Goal: Information Seeking & Learning: Learn about a topic

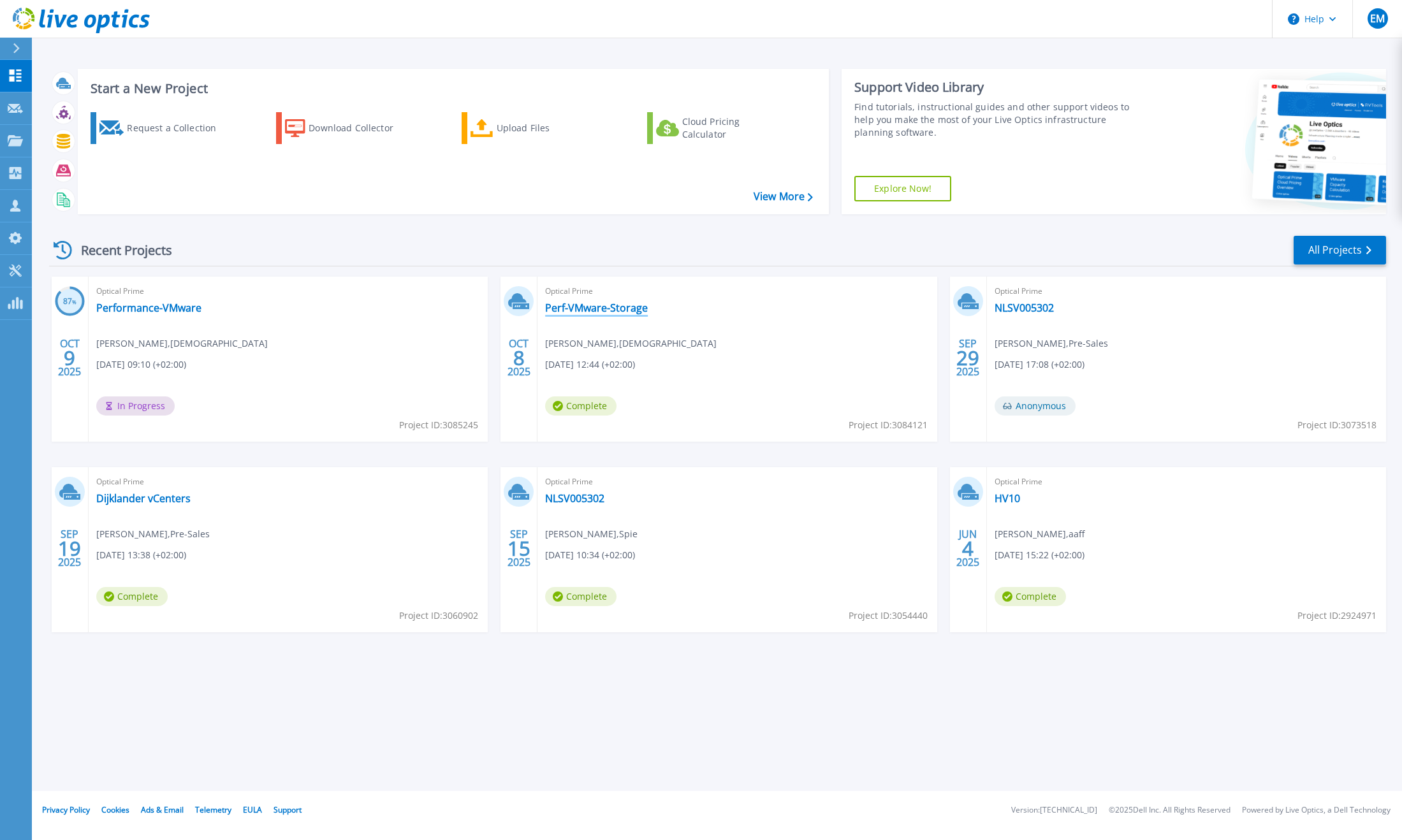
click at [568, 307] on link "Perf-VMware-Storage" at bounding box center [596, 308] width 103 height 13
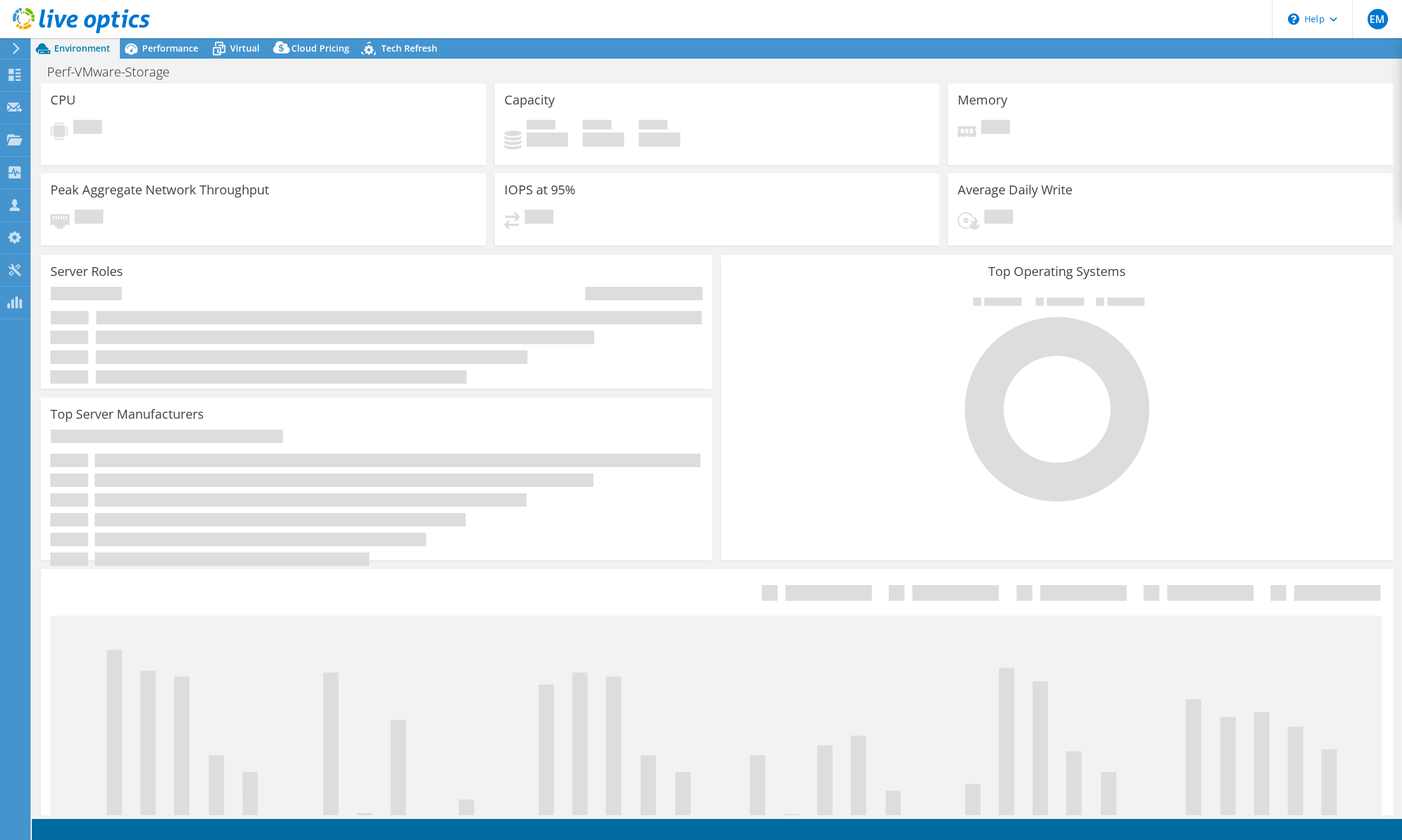
select select "USD"
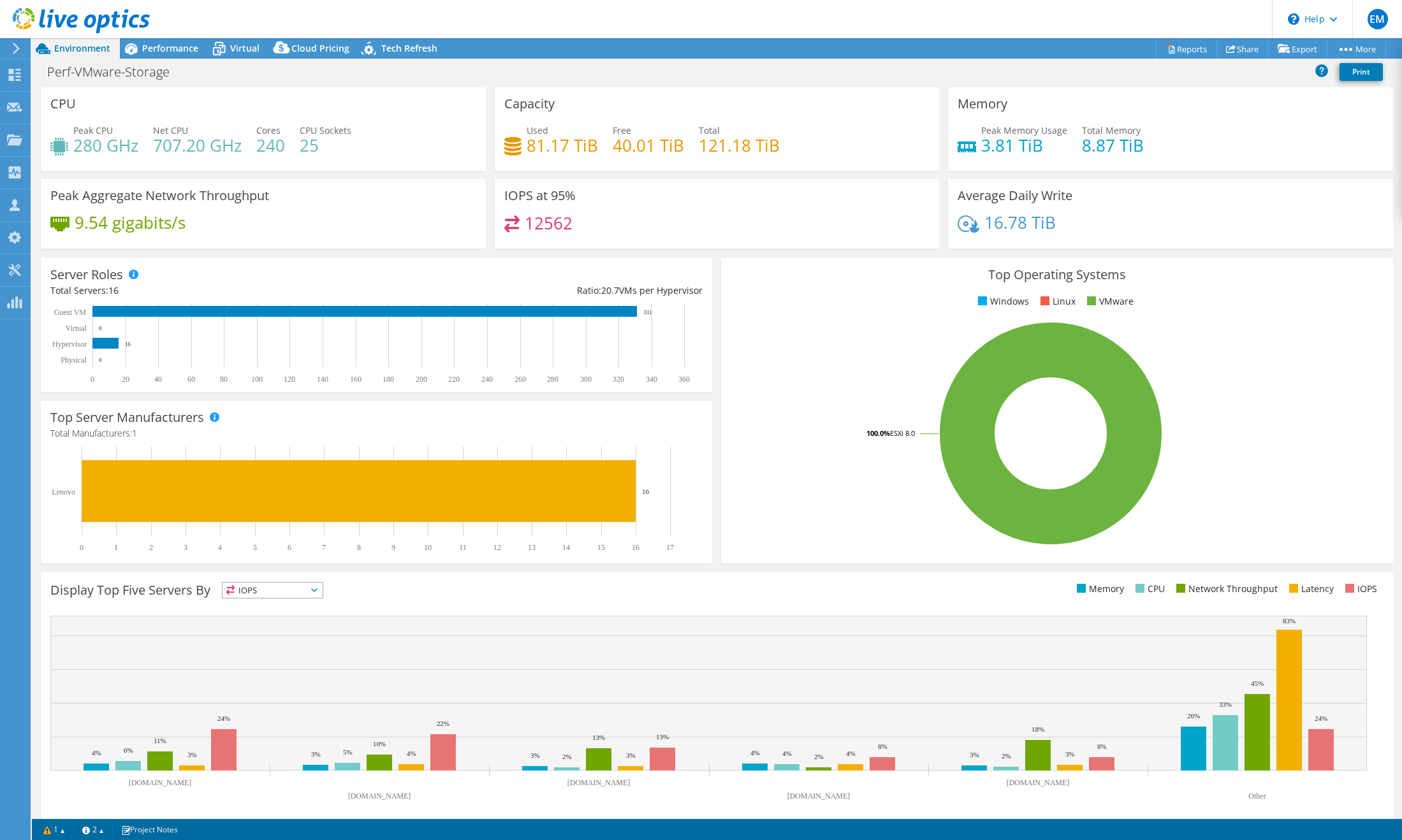
click at [540, 225] on h4 "12562" at bounding box center [549, 224] width 48 height 14
click at [181, 55] on div "Performance" at bounding box center [164, 49] width 88 height 21
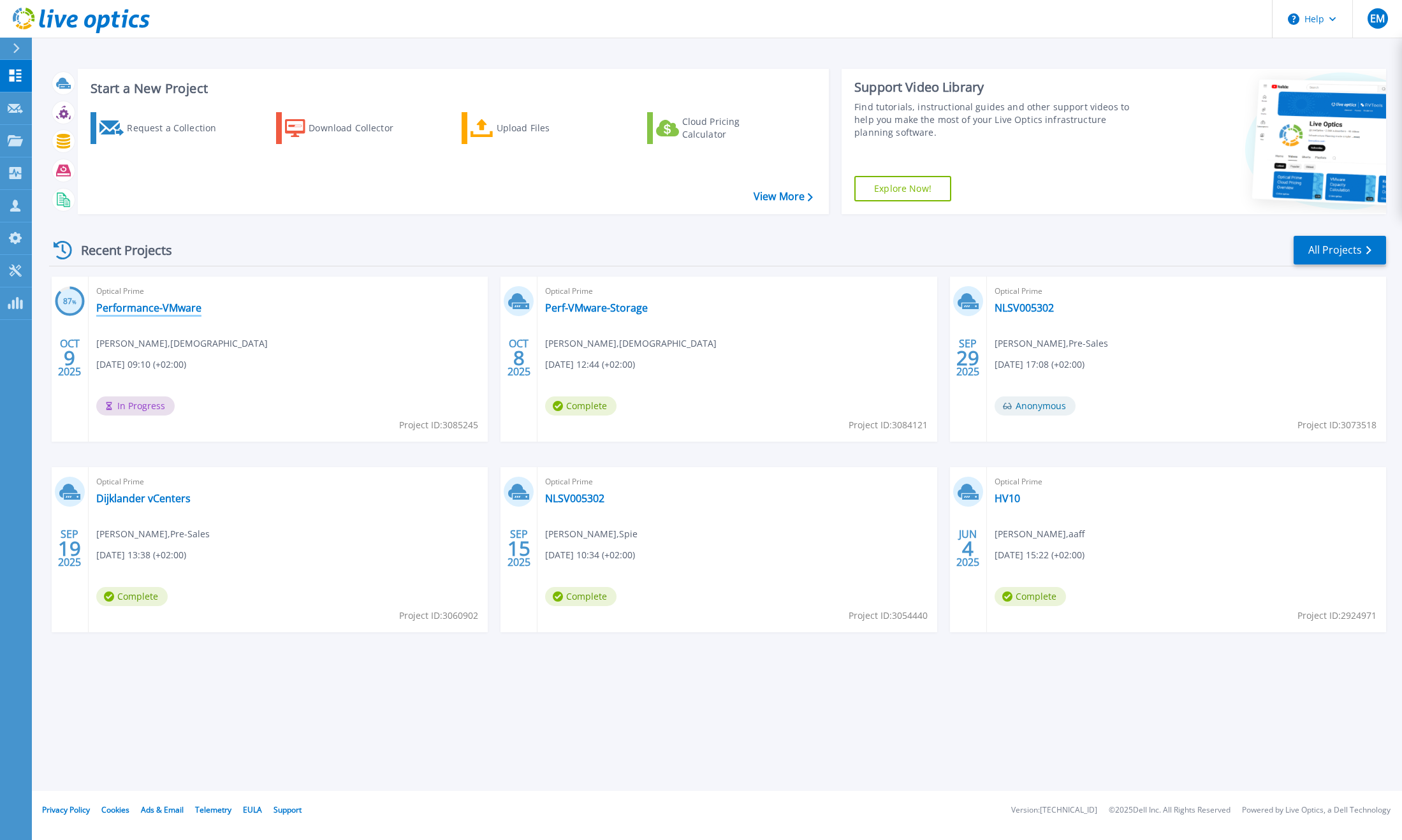
click at [173, 306] on link "Performance-VMware" at bounding box center [149, 308] width 105 height 13
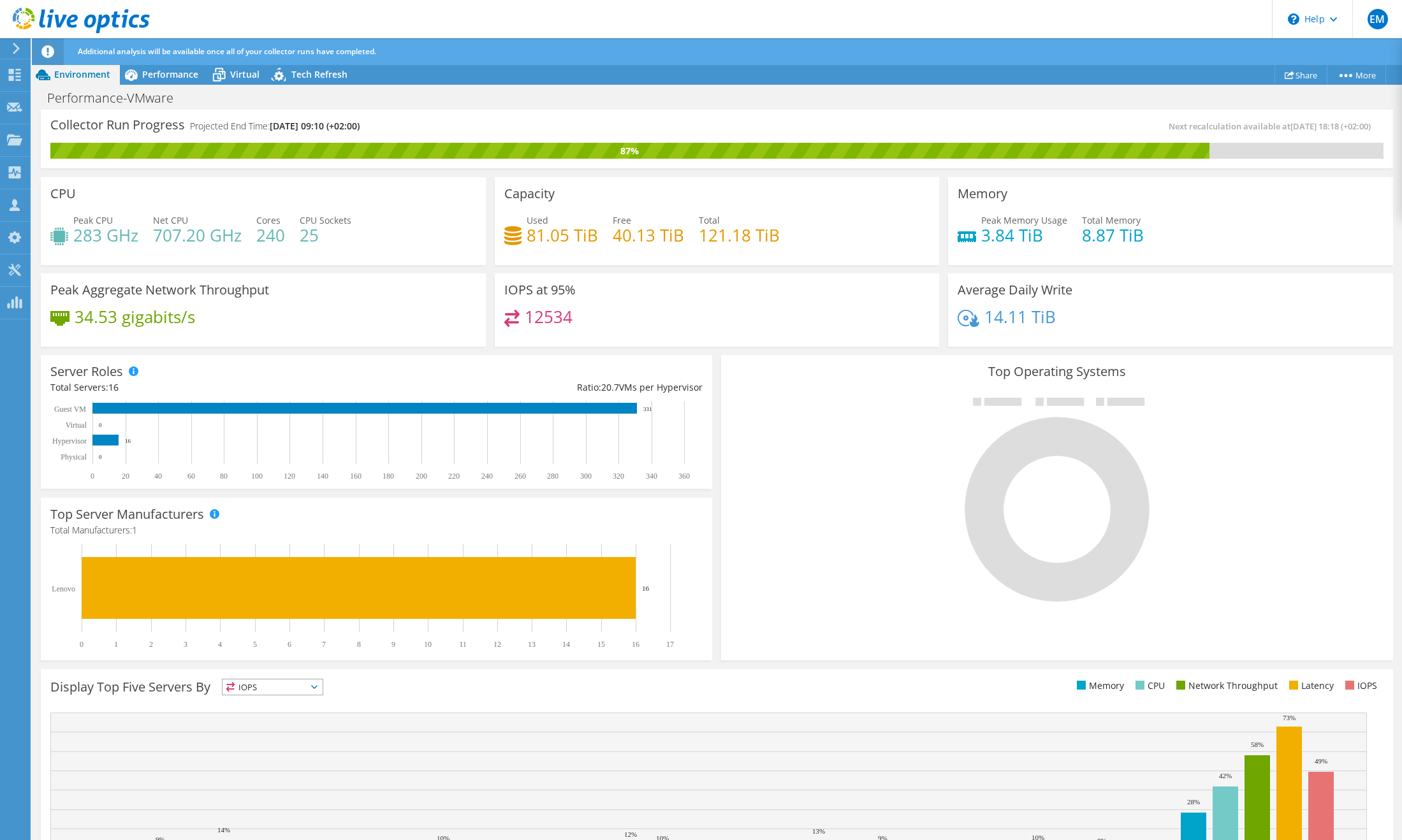
scroll to position [157, 0]
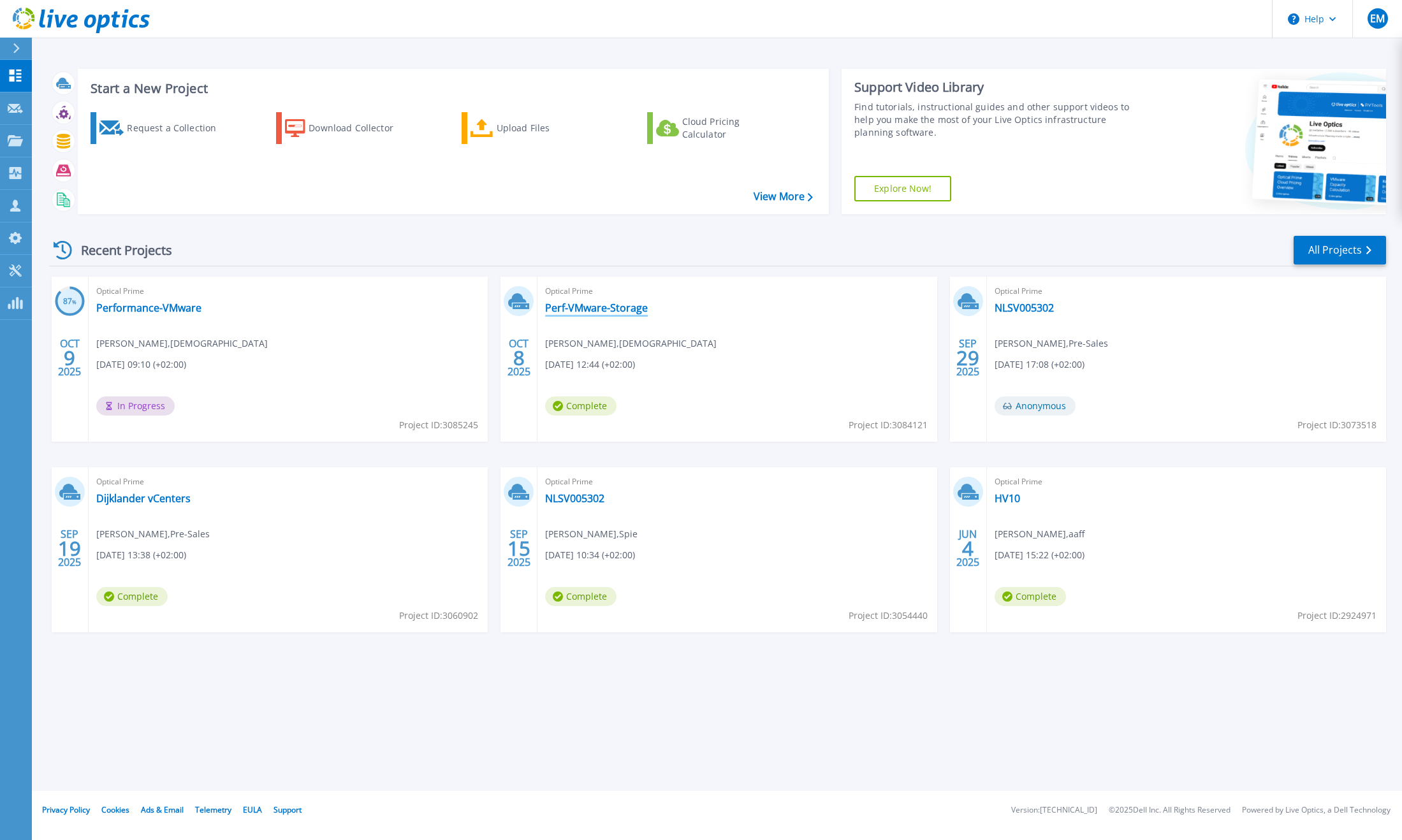
click at [611, 308] on link "Perf-VMware-Storage" at bounding box center [596, 308] width 103 height 13
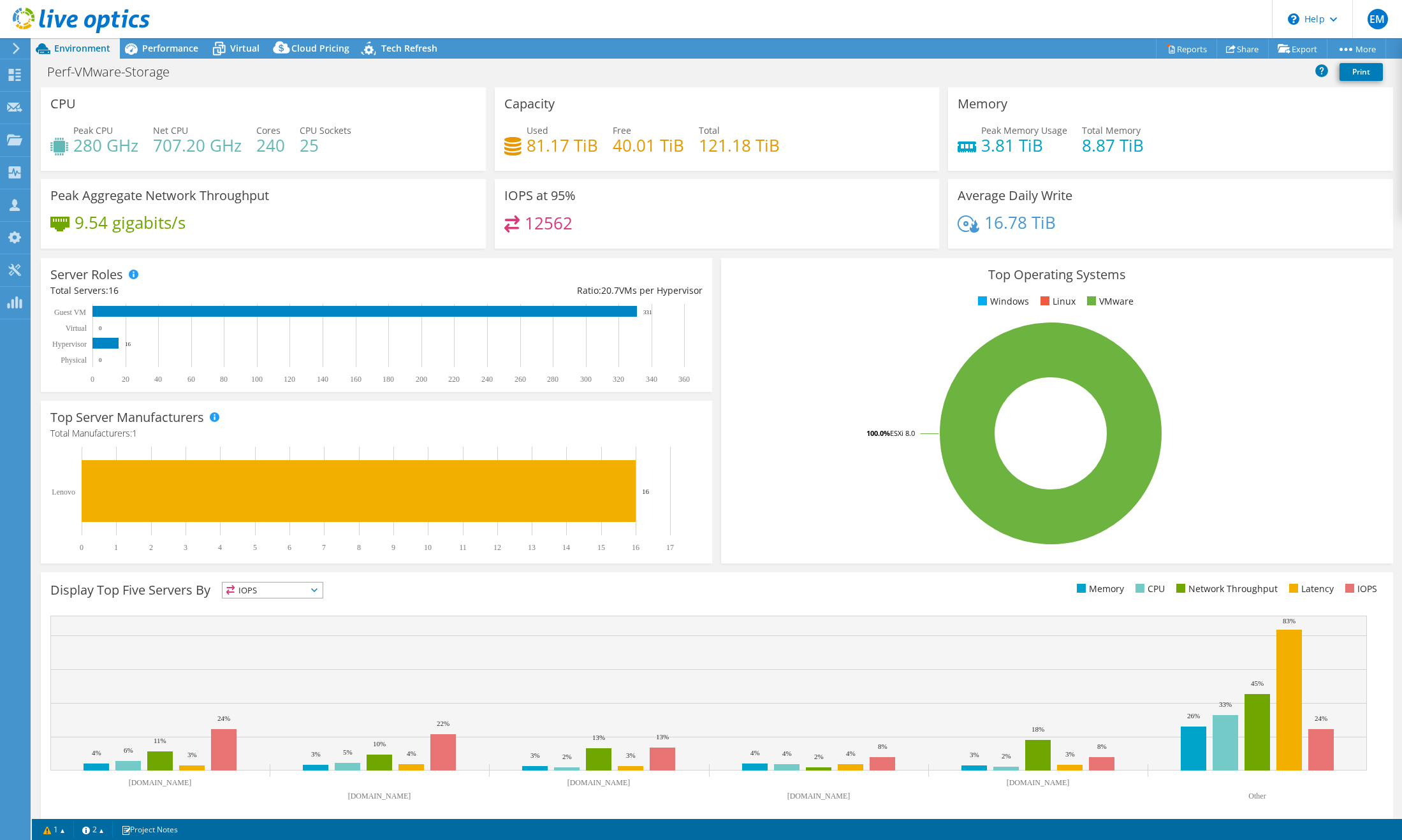
scroll to position [11, 0]
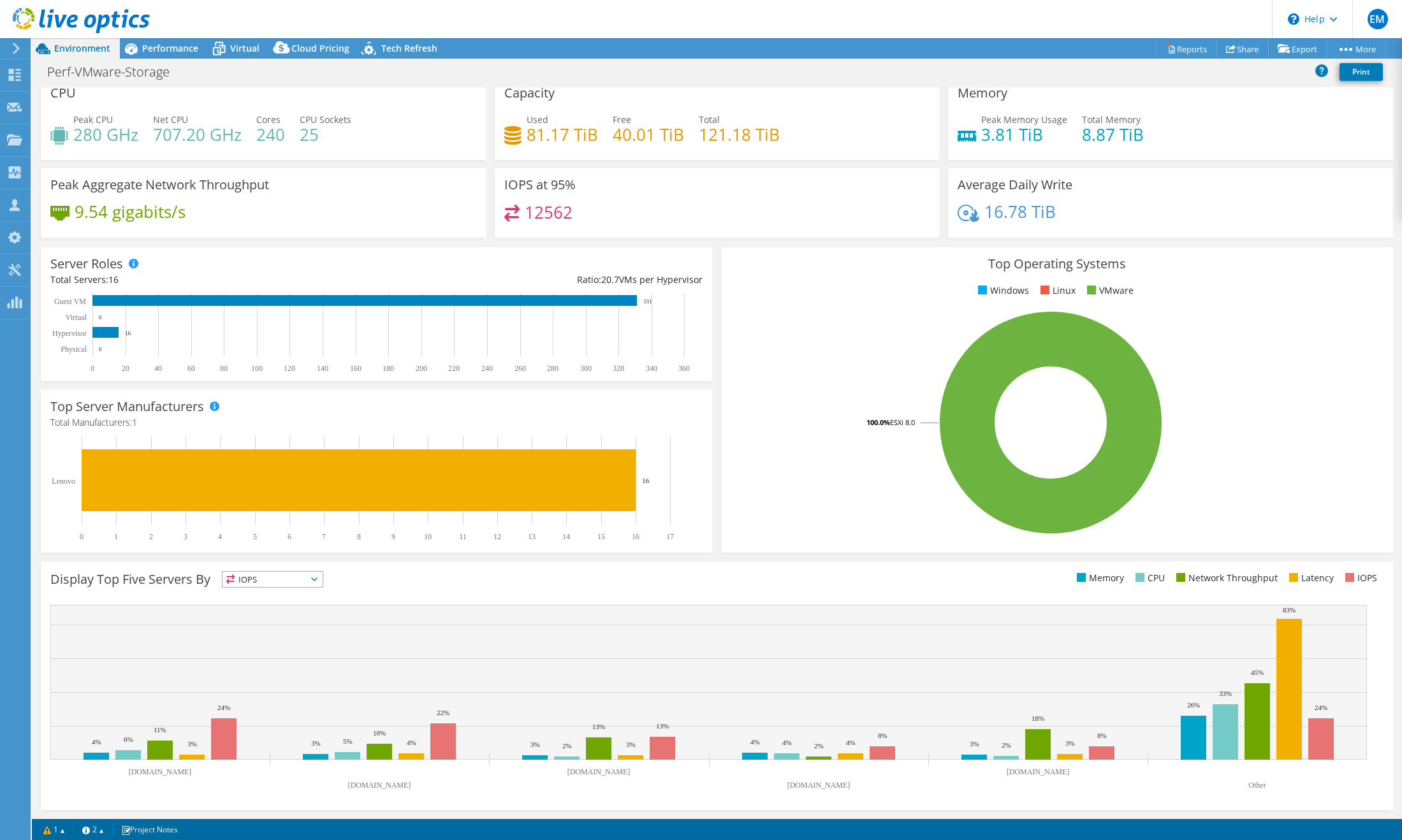
click at [311, 584] on span "IOPS" at bounding box center [273, 579] width 100 height 15
click at [247, 666] on li "Latency" at bounding box center [273, 667] width 100 height 18
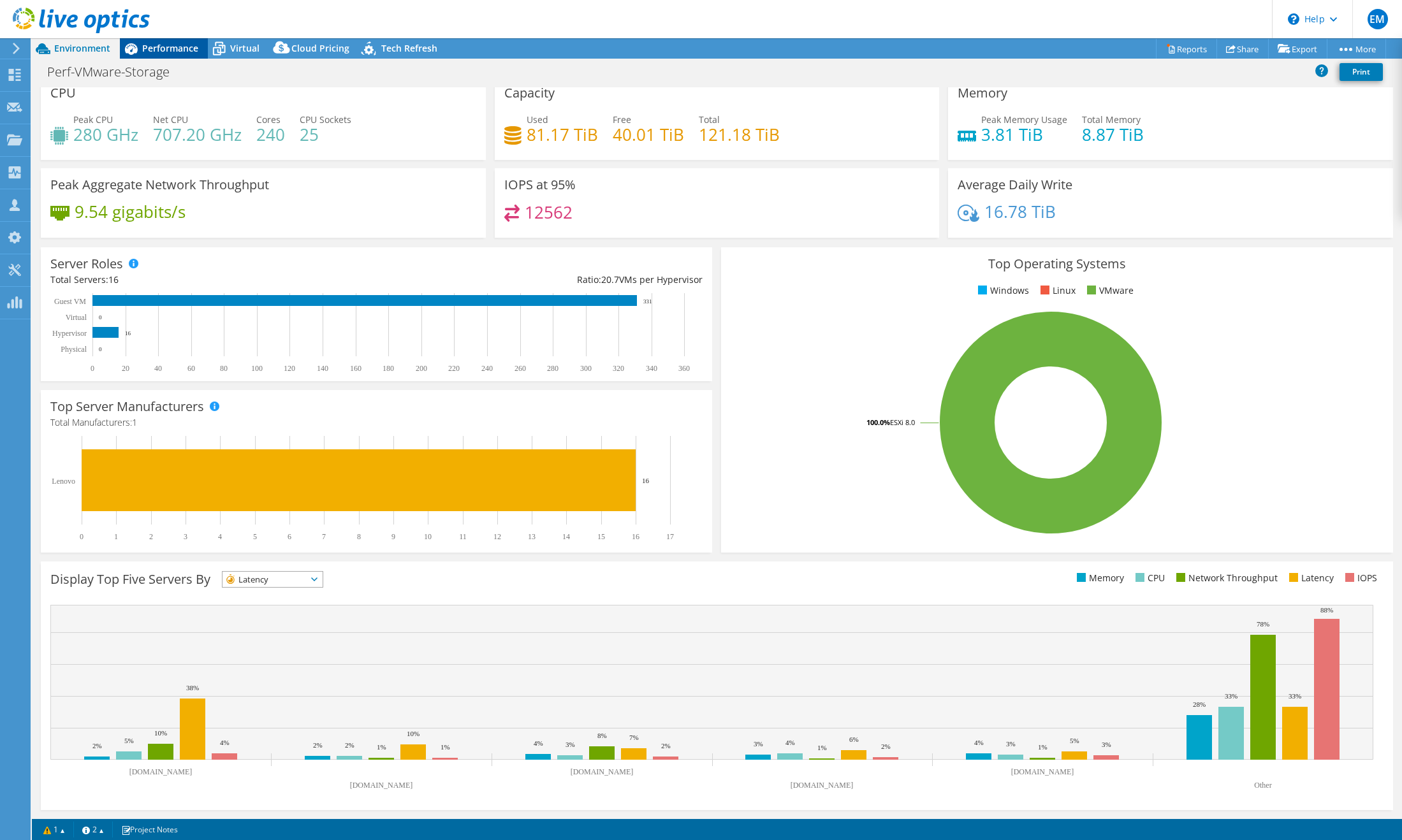
click at [159, 49] on span "Performance" at bounding box center [170, 48] width 56 height 12
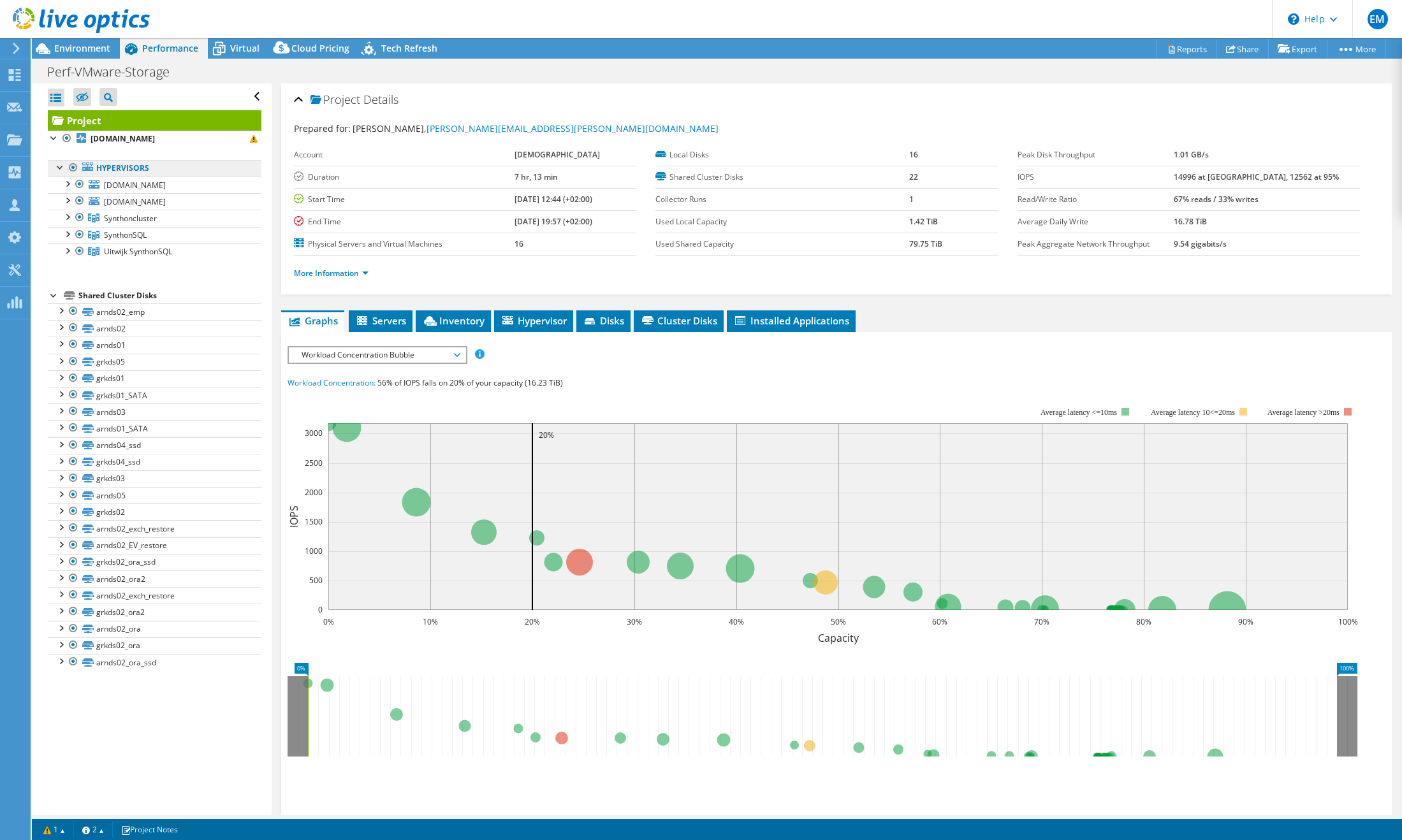
click at [139, 176] on link "Hypervisors" at bounding box center [154, 168] width 214 height 16
click at [126, 241] on span "SynthonSQL" at bounding box center [125, 234] width 43 height 11
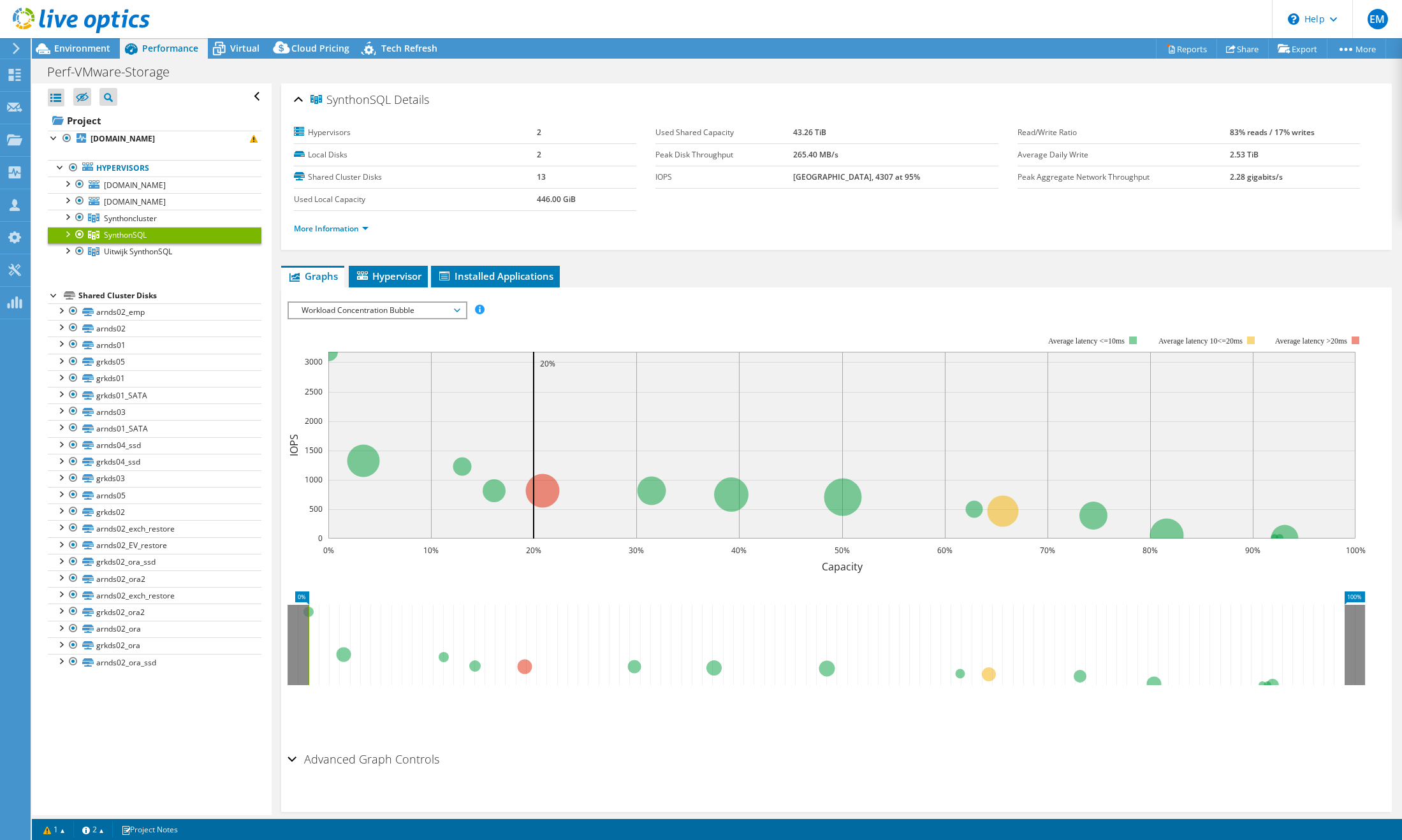
click at [460, 310] on icon at bounding box center [457, 310] width 6 height 4
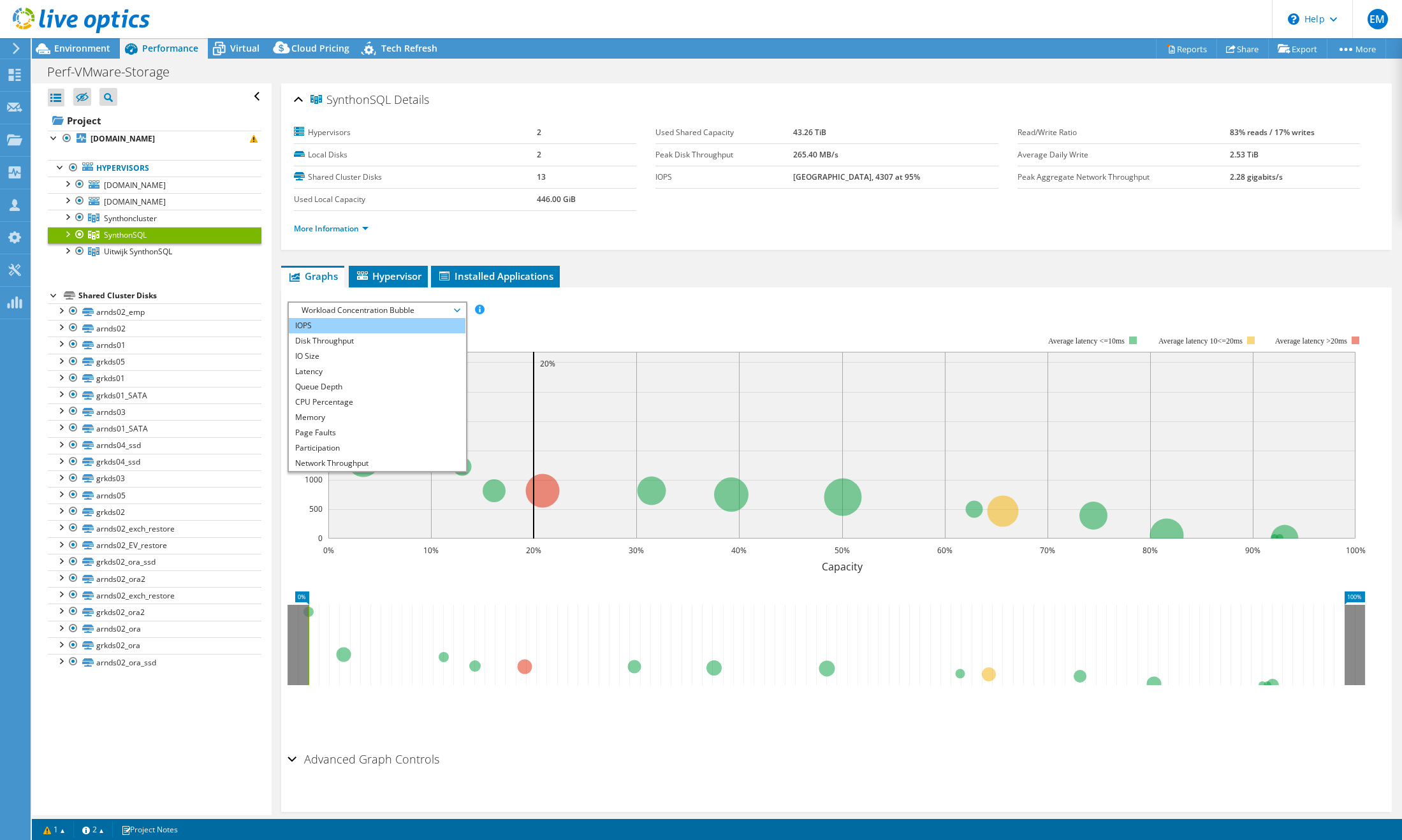
click at [339, 324] on li "IOPS" at bounding box center [376, 325] width 176 height 15
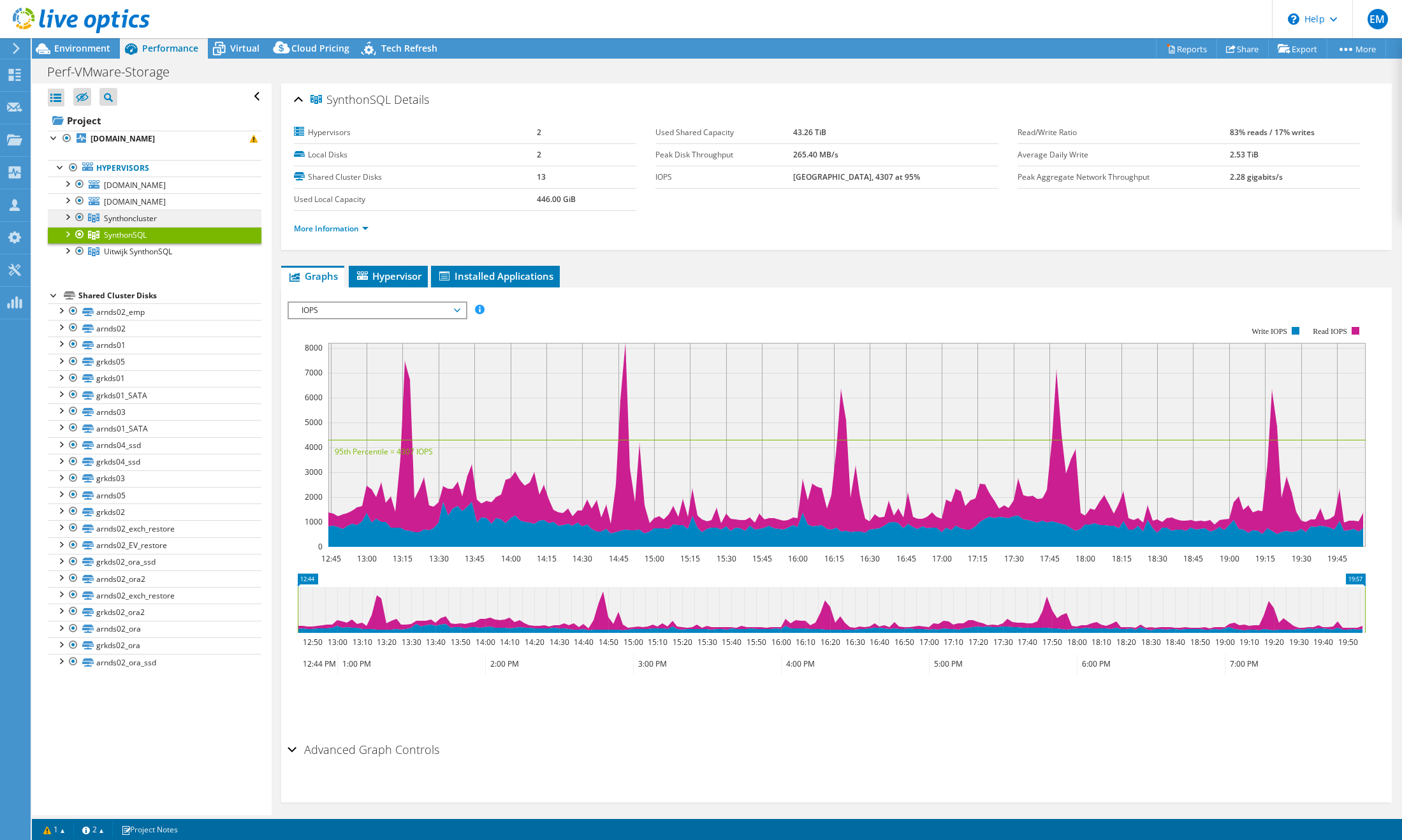
click at [139, 224] on span "Synthoncluster" at bounding box center [130, 218] width 53 height 11
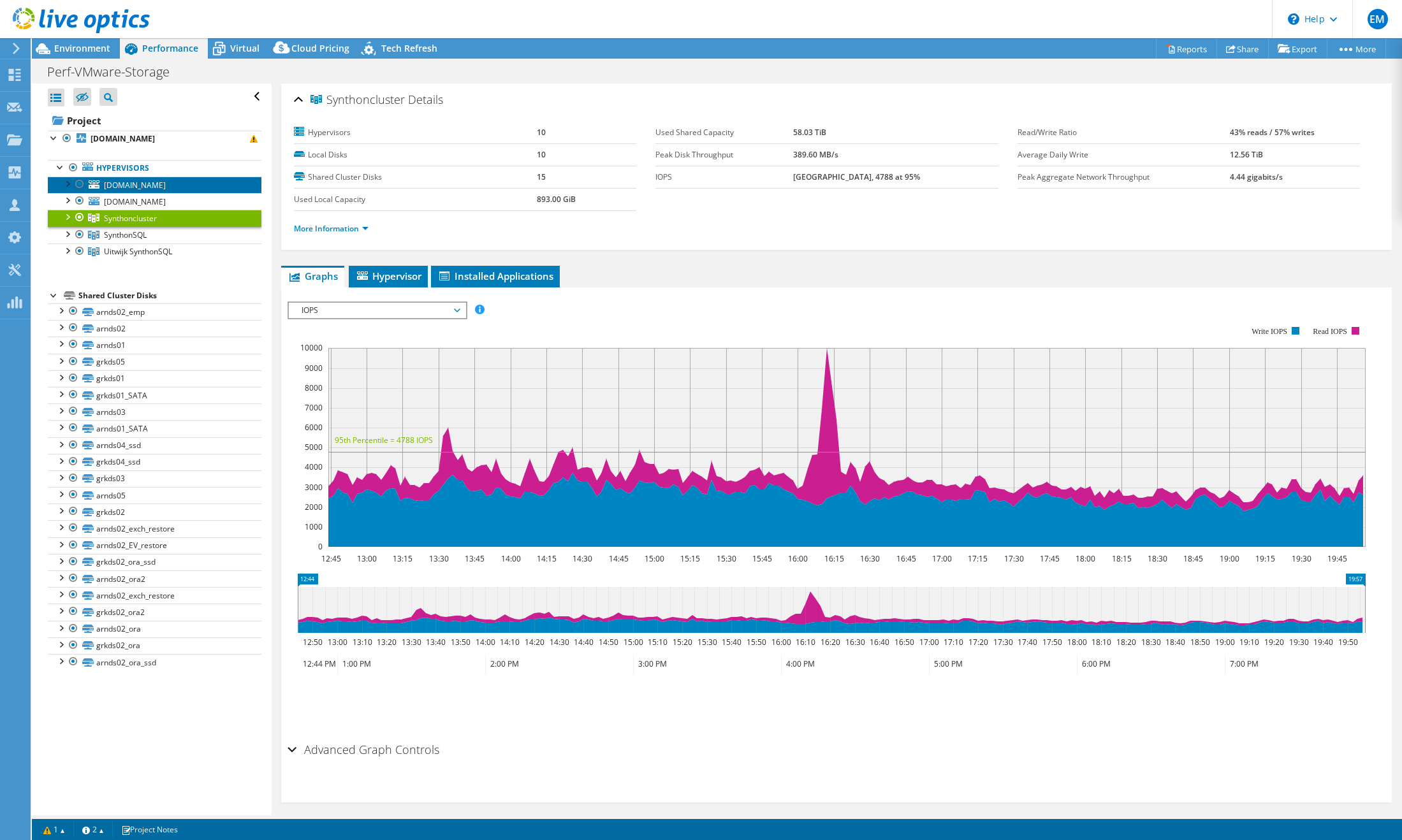
click at [132, 191] on span "[DOMAIN_NAME]" at bounding box center [134, 185] width 62 height 11
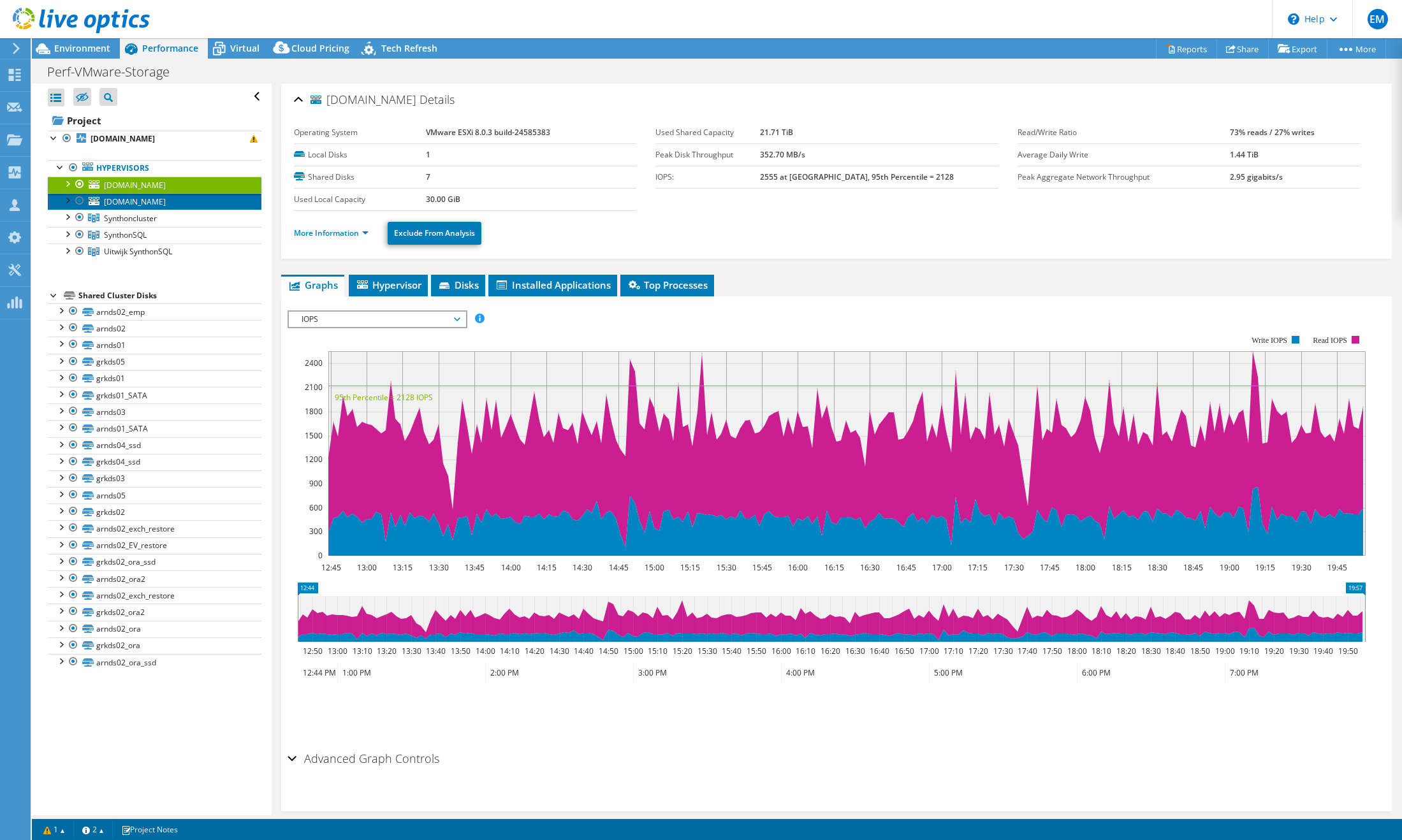
click at [132, 207] on span "[DOMAIN_NAME]" at bounding box center [134, 201] width 62 height 11
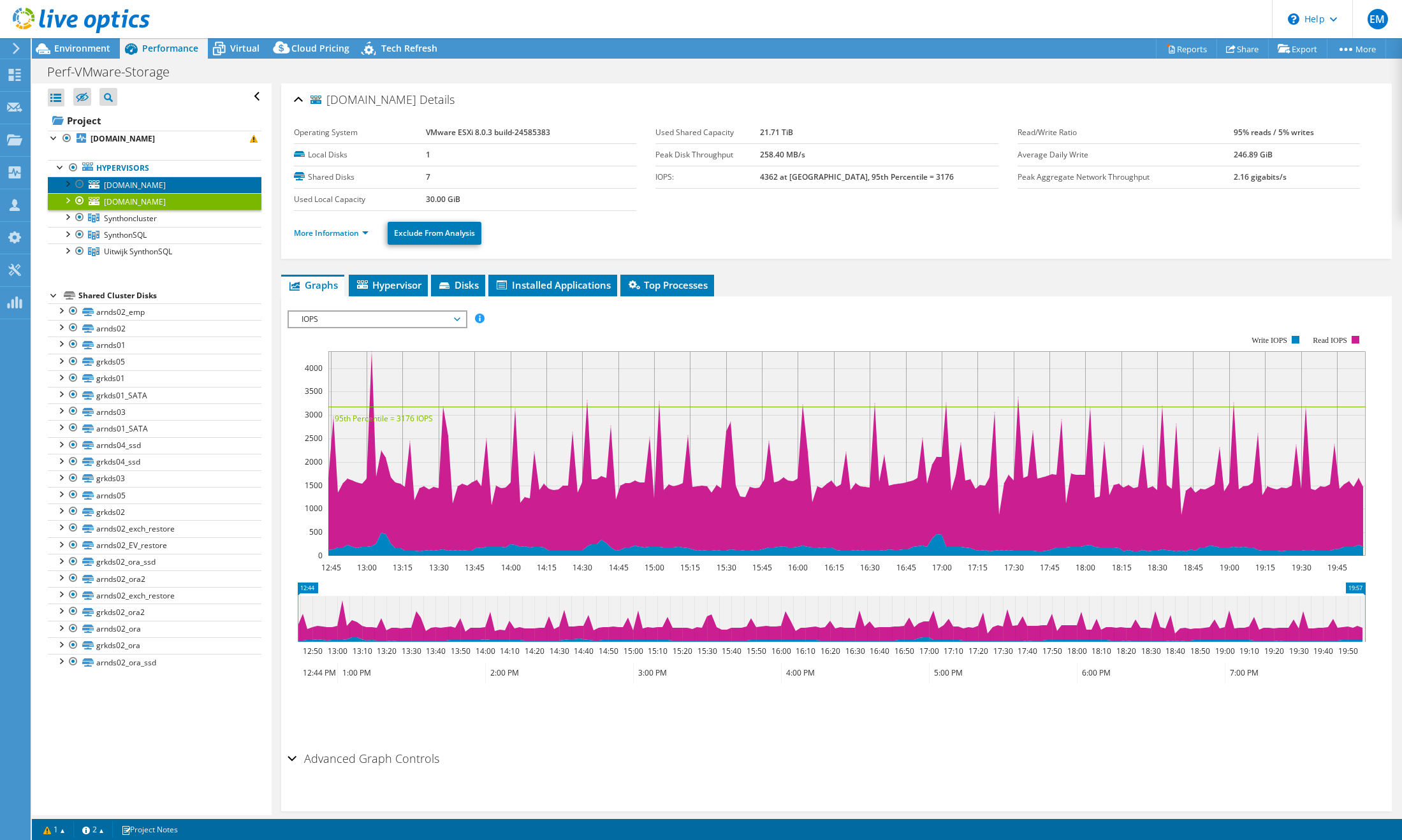
click at [106, 191] on span "[DOMAIN_NAME]" at bounding box center [134, 185] width 62 height 11
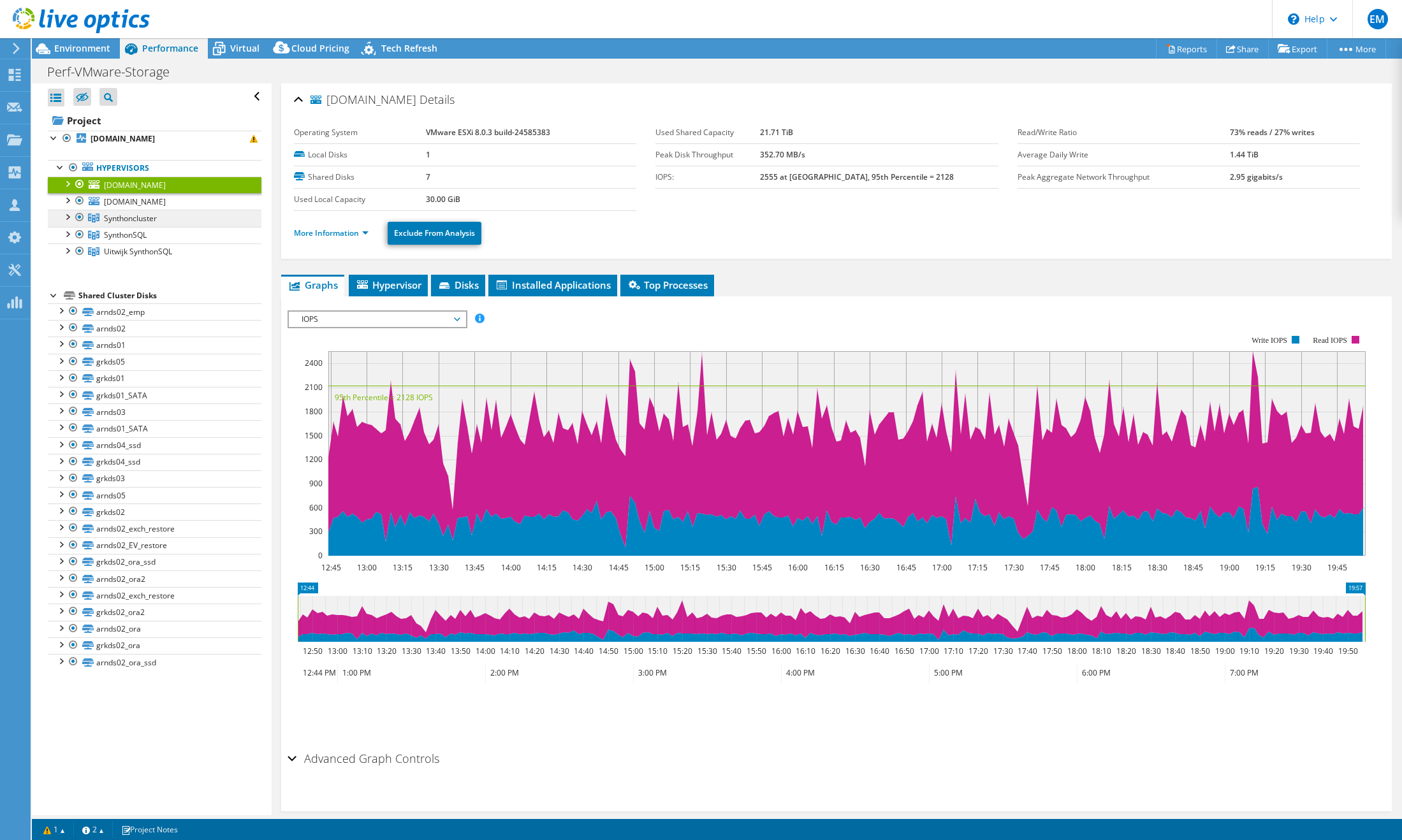
click at [110, 224] on span "Synthoncluster" at bounding box center [130, 218] width 53 height 11
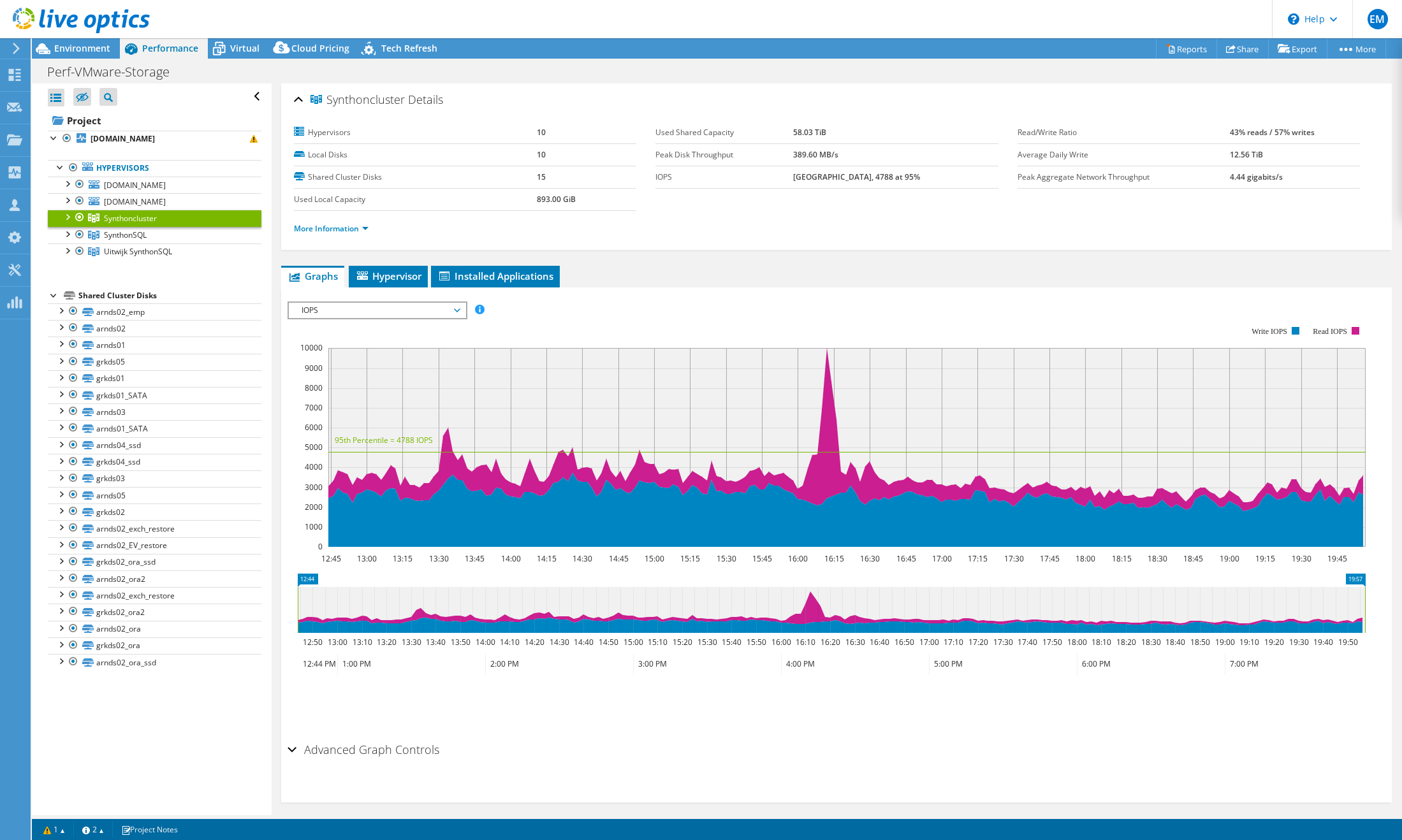
click at [65, 223] on div at bounding box center [67, 216] width 13 height 13
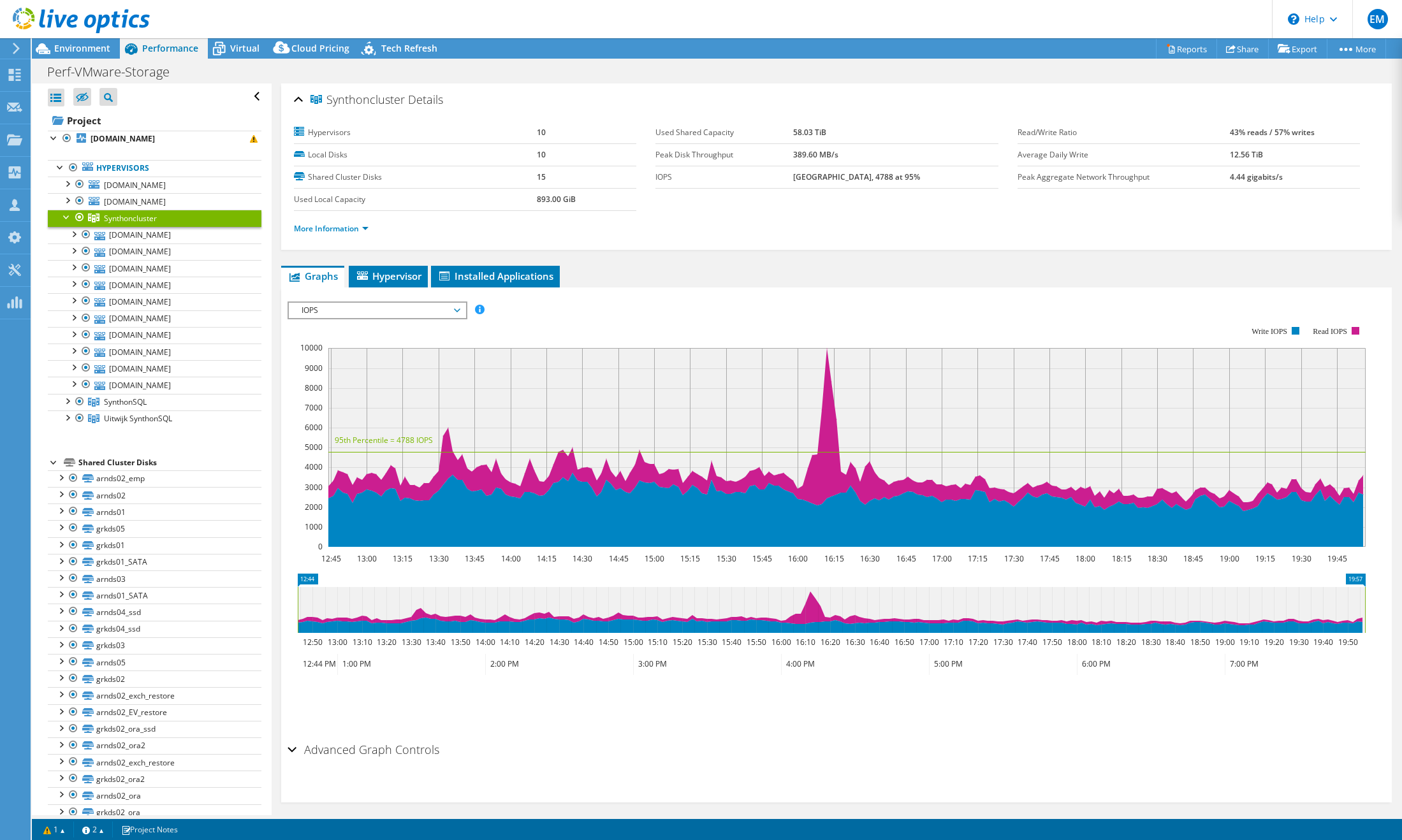
click at [65, 223] on div at bounding box center [67, 216] width 13 height 13
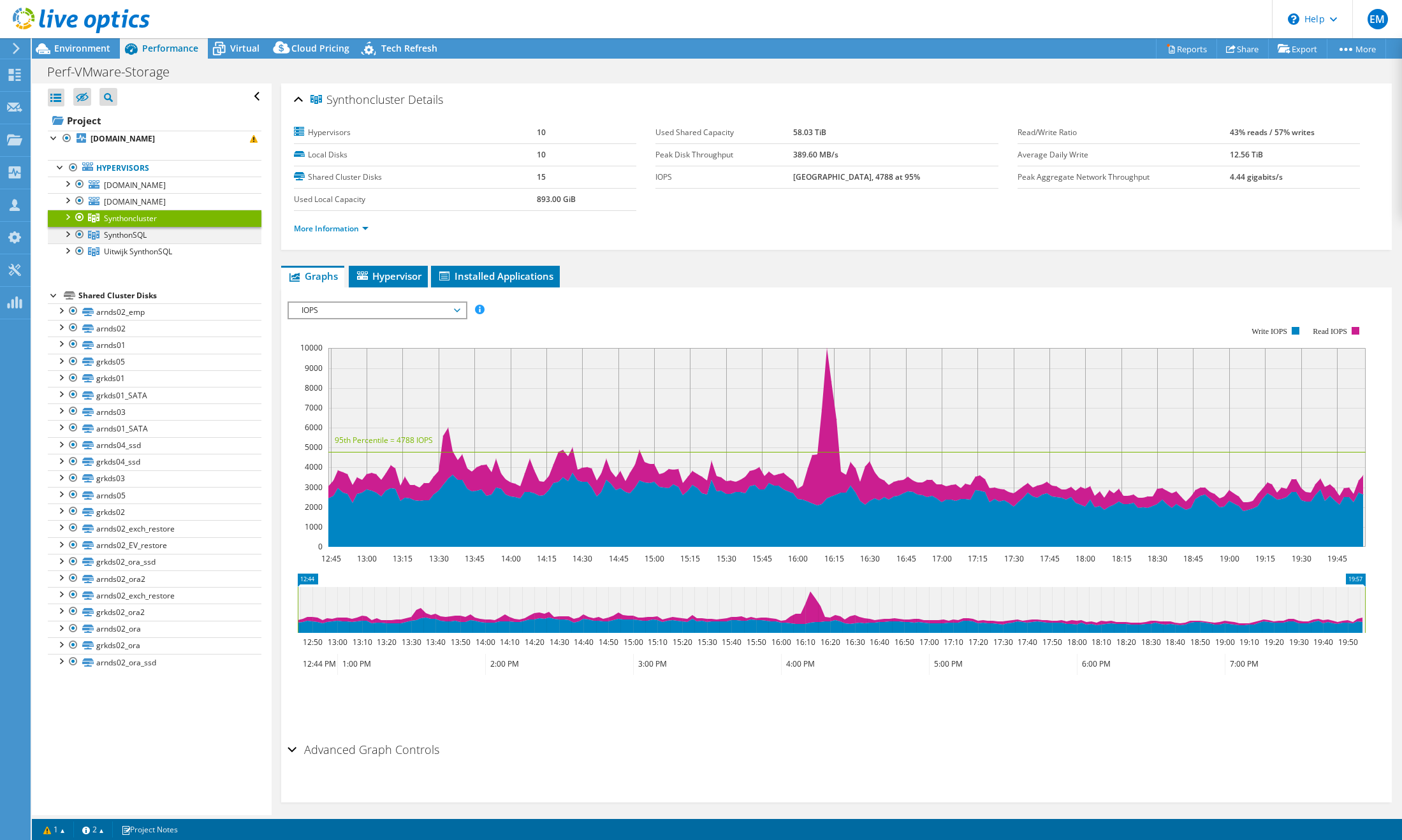
click at [66, 240] on div at bounding box center [67, 234] width 13 height 13
click at [118, 241] on span "SynthonSQL" at bounding box center [125, 234] width 43 height 11
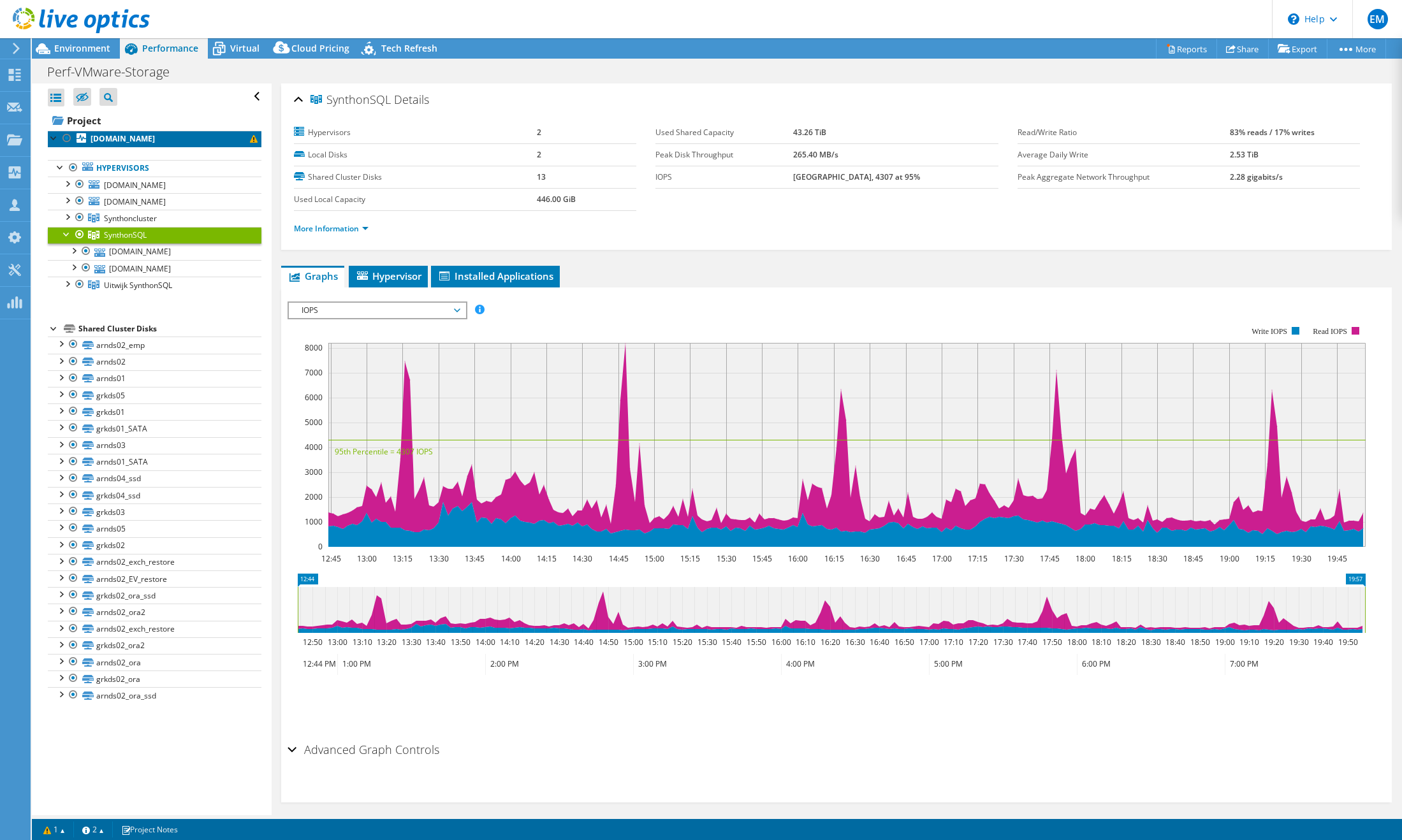
click at [141, 138] on b "[DOMAIN_NAME]" at bounding box center [123, 139] width 64 height 11
